Goal: Task Accomplishment & Management: Manage account settings

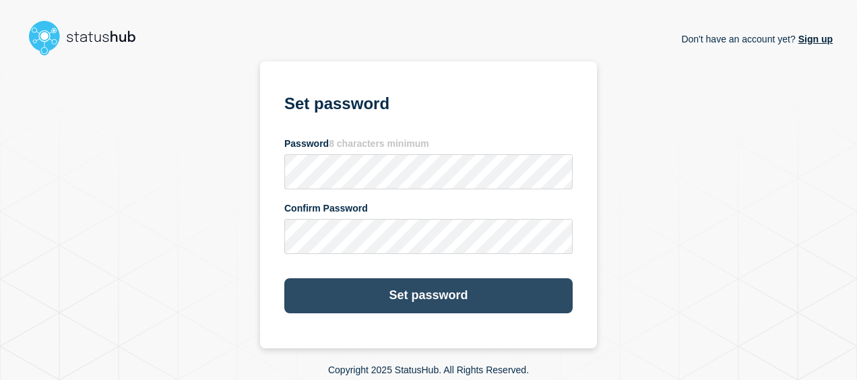
click at [410, 293] on button "Set password" at bounding box center [428, 295] width 288 height 35
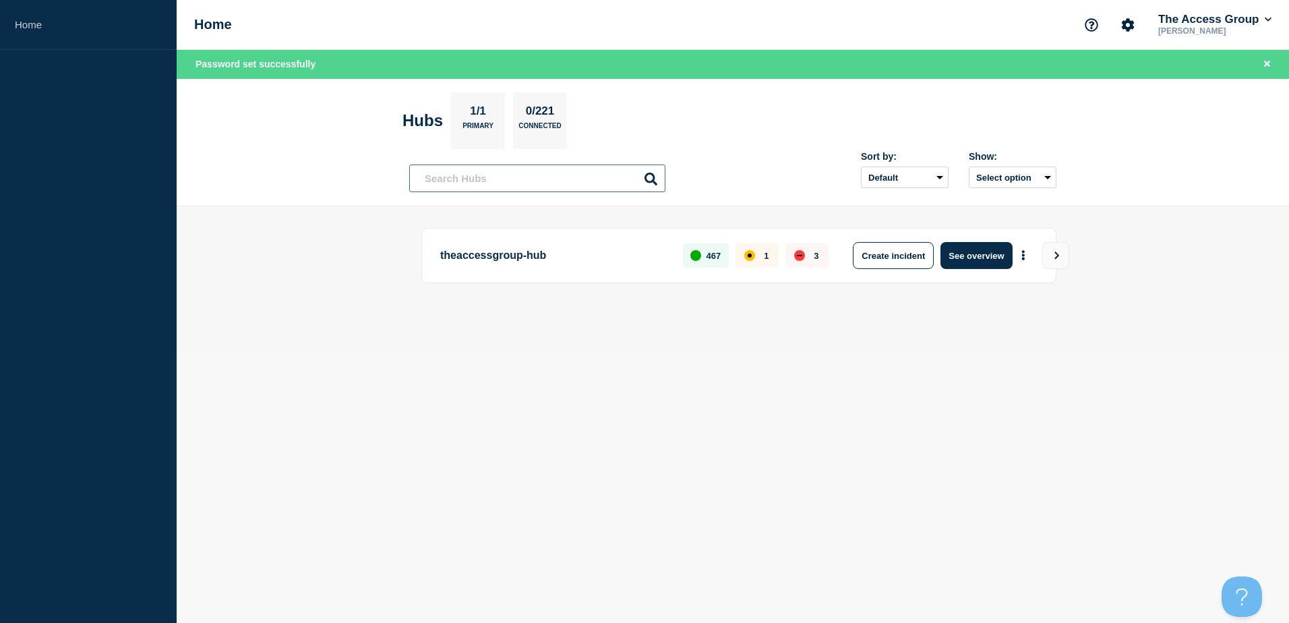
click at [464, 179] on input "text" at bounding box center [537, 178] width 256 height 28
click at [1196, 27] on p "[PERSON_NAME]" at bounding box center [1214, 30] width 119 height 9
click at [1257, 16] on button "The Access Group" at bounding box center [1214, 19] width 119 height 13
click at [918, 182] on select "Default Last added Last updated Most active A-Z" at bounding box center [905, 177] width 88 height 22
click at [1031, 178] on button "Select option" at bounding box center [1013, 177] width 88 height 22
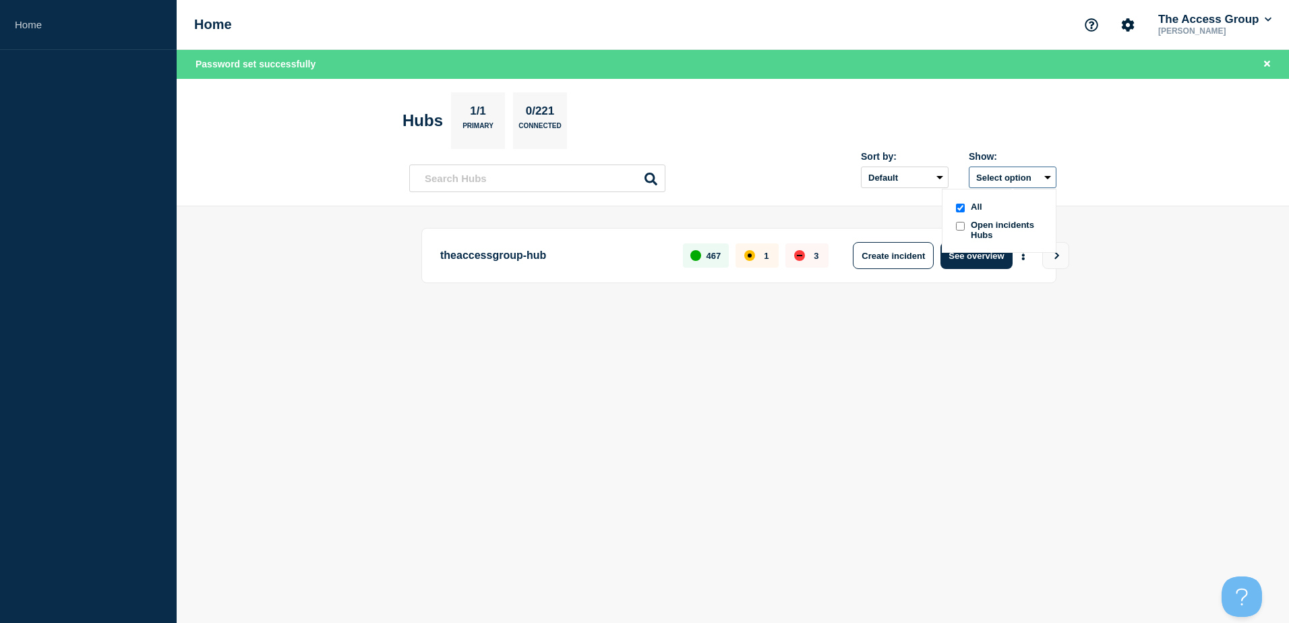
click at [1031, 178] on button "Select option All Open incidents Hubs" at bounding box center [1013, 177] width 88 height 22
click at [560, 177] on input "text" at bounding box center [537, 178] width 256 height 28
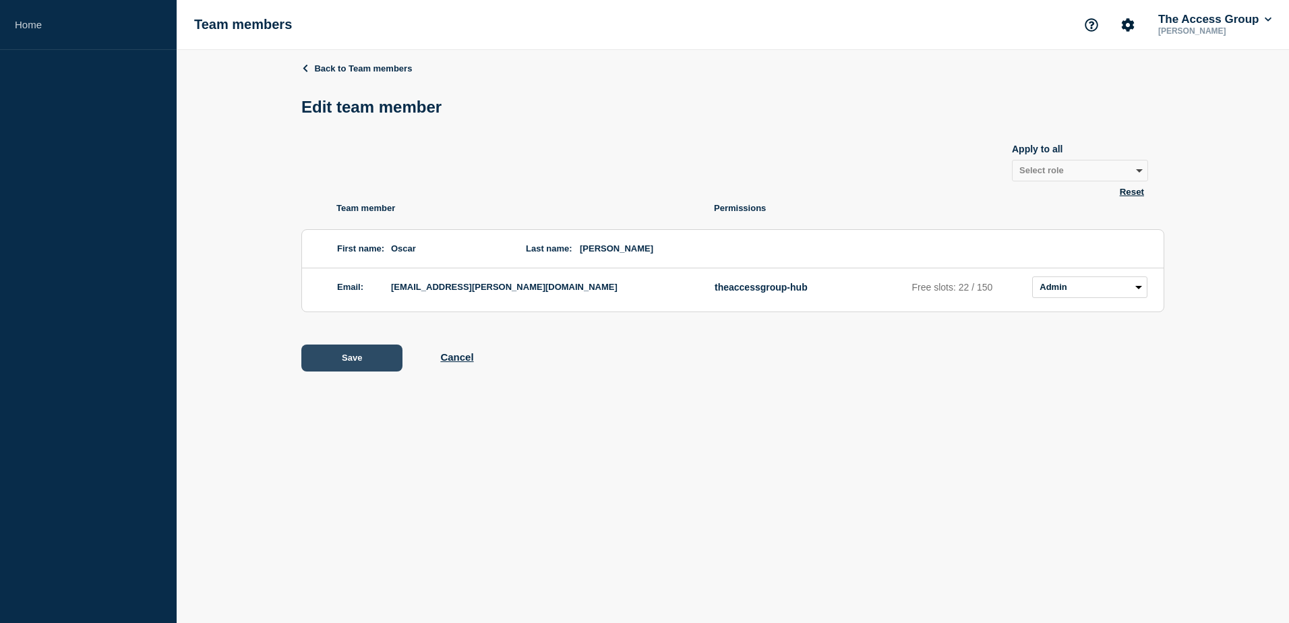
click at [352, 358] on button "Save" at bounding box center [351, 357] width 101 height 27
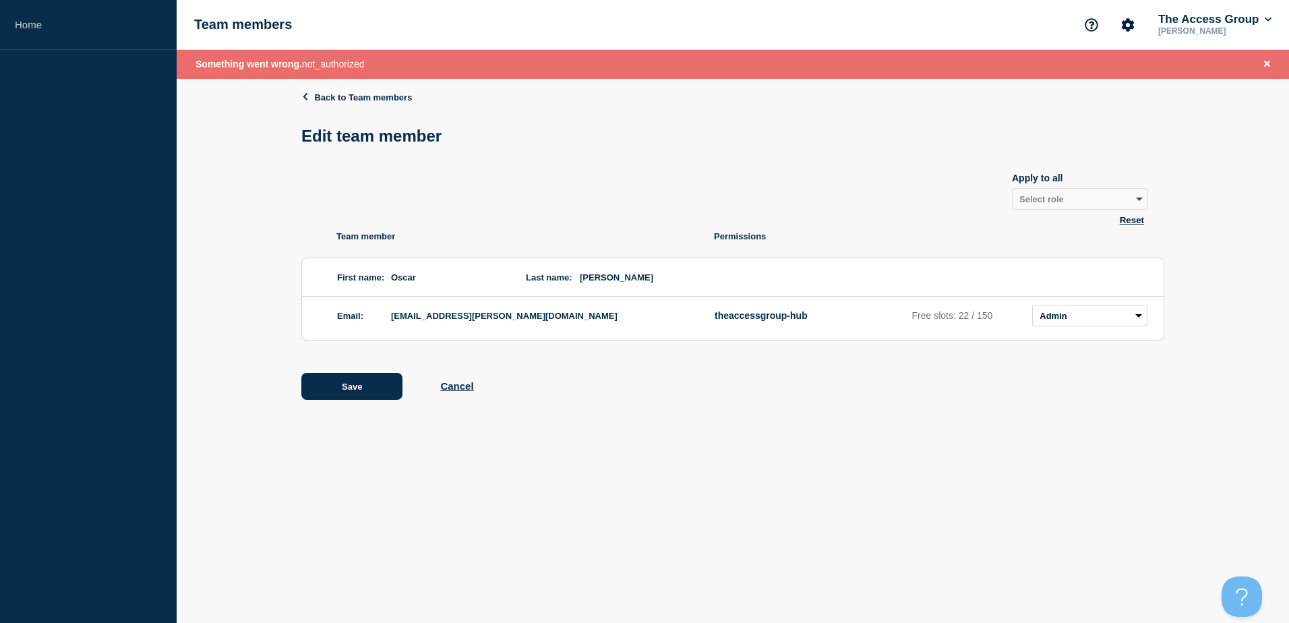
click at [307, 88] on div "Back to Team members Edit team member Apply to all Select role Admin Manager Ed…" at bounding box center [732, 256] width 863 height 354
click at [303, 96] on icon at bounding box center [305, 96] width 5 height 7
